Goal: Check status

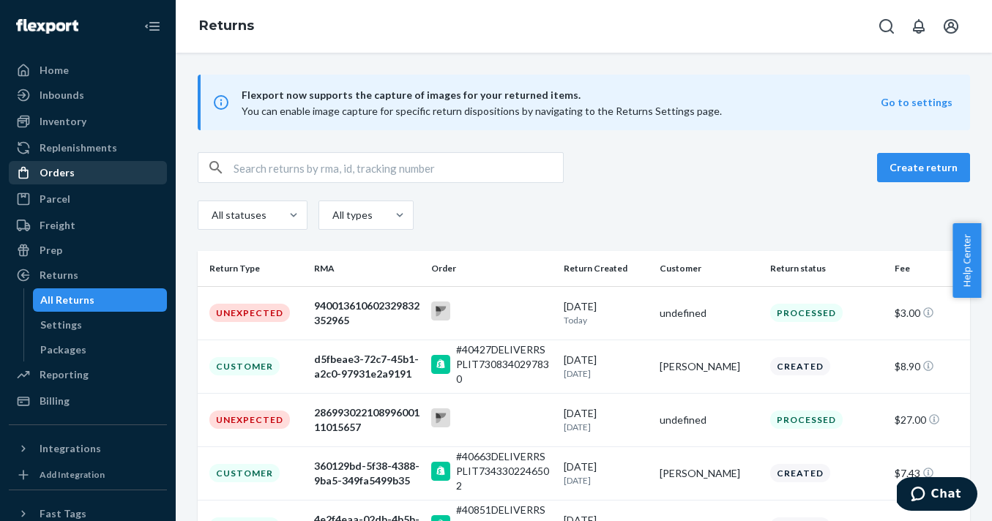
click at [59, 171] on div "Orders" at bounding box center [57, 172] width 35 height 15
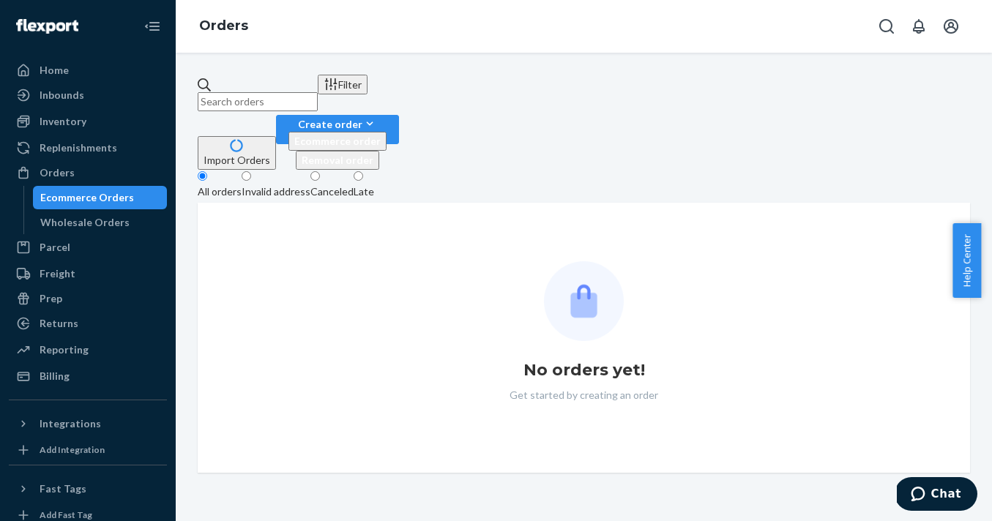
click at [318, 93] on input "text" at bounding box center [258, 101] width 120 height 19
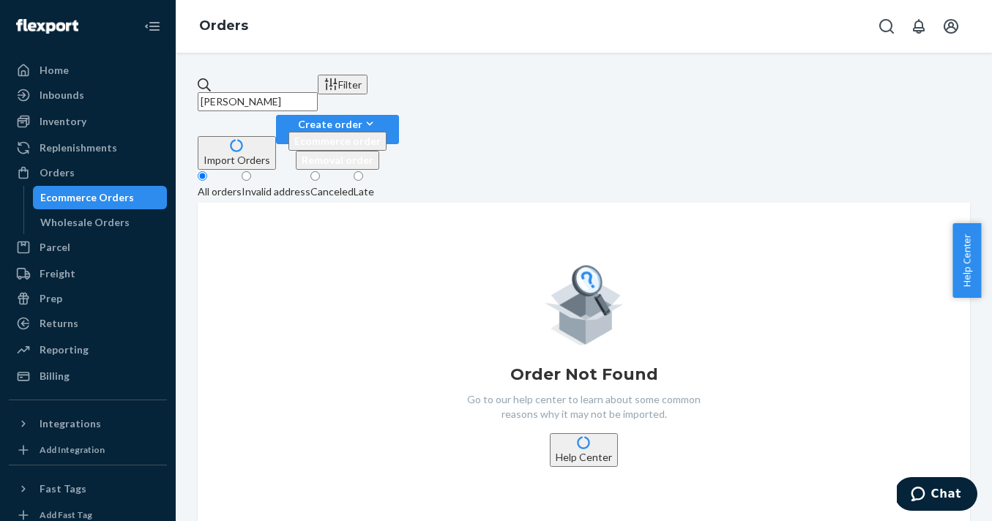
click at [318, 92] on input "[PERSON_NAME]" at bounding box center [258, 101] width 120 height 19
type input "drew"
click at [71, 166] on div "Orders" at bounding box center [57, 172] width 35 height 15
click at [68, 167] on div "Orders" at bounding box center [57, 172] width 35 height 15
click at [46, 71] on div "Home" at bounding box center [54, 70] width 29 height 15
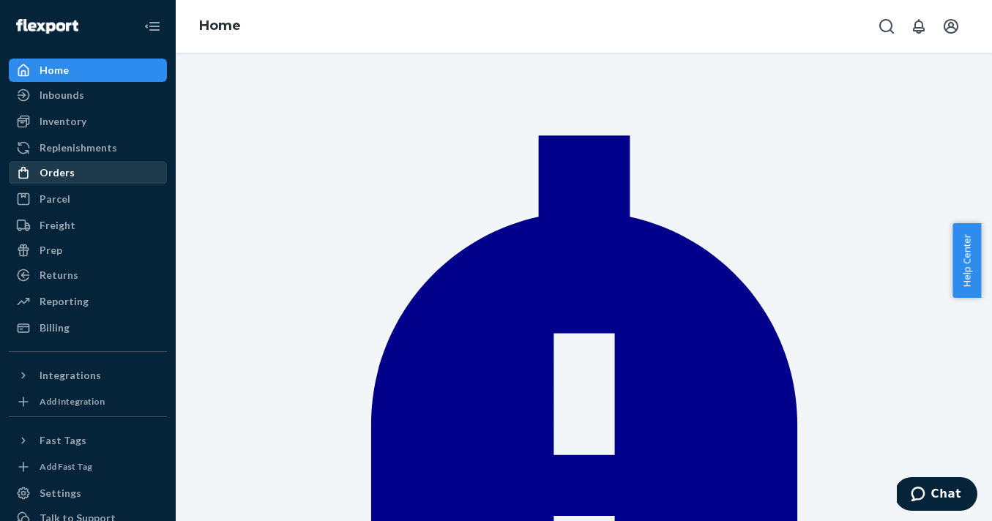
click at [70, 171] on div "Orders" at bounding box center [57, 172] width 35 height 15
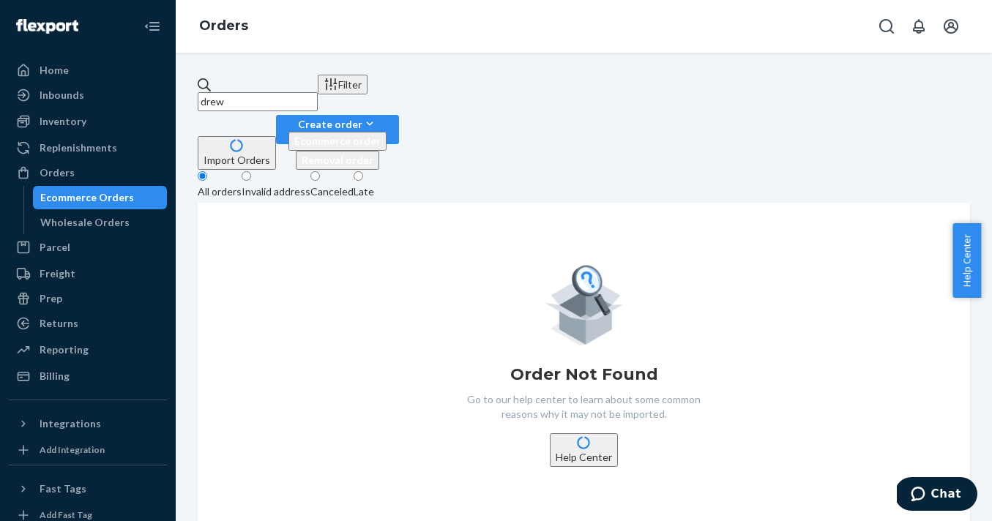
drag, startPoint x: 285, startPoint y: 94, endPoint x: 188, endPoint y: 86, distance: 96.9
click at [188, 87] on div "drew Filter Import Orders Create order Ecommerce order Removal order All orders…" at bounding box center [584, 300] width 794 height 451
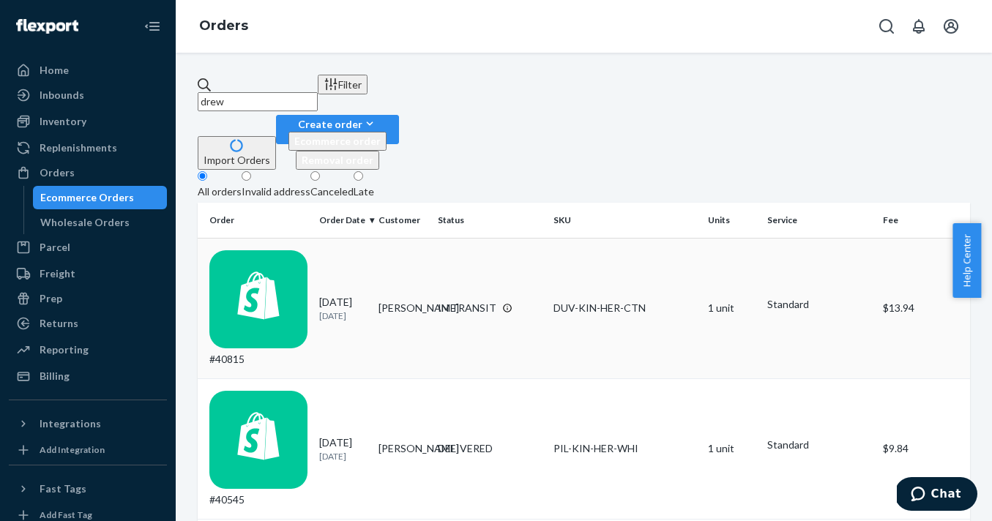
type input "drew"
click at [335, 295] on div "[DATE] [DATE]" at bounding box center [343, 308] width 48 height 27
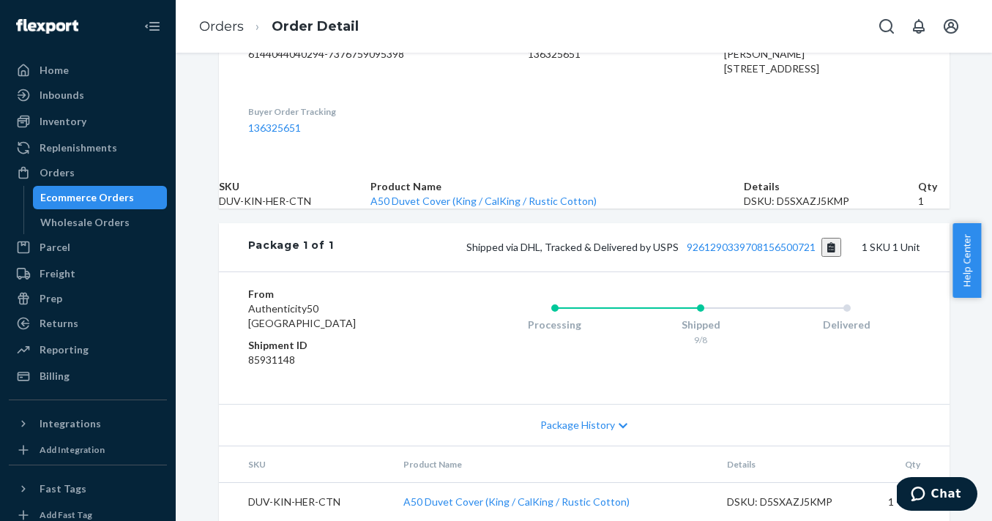
scroll to position [538, 0]
click at [770, 241] on link "9261290339708156500721" at bounding box center [751, 247] width 129 height 12
